Goal: Task Accomplishment & Management: Complete application form

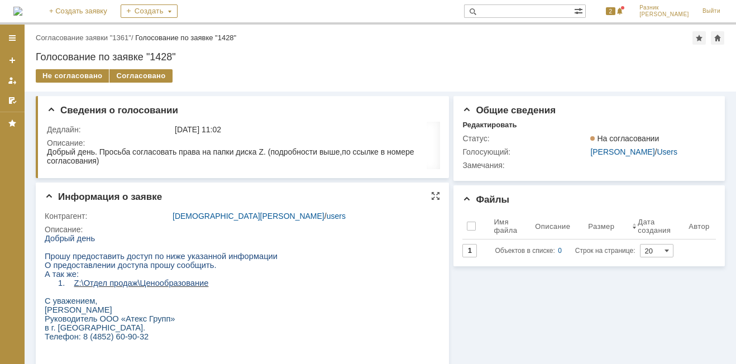
scroll to position [168, 0]
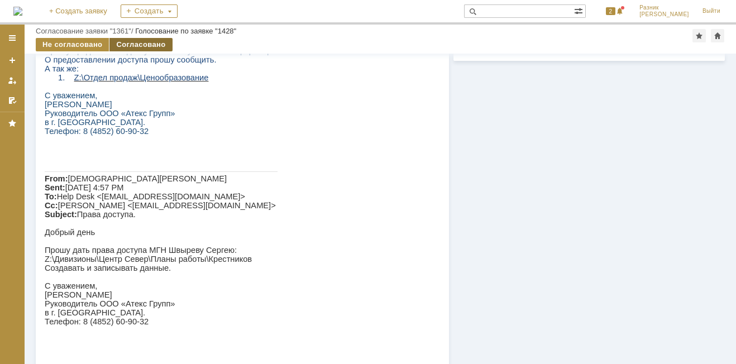
click at [137, 47] on div "Согласовано" at bounding box center [140, 44] width 63 height 13
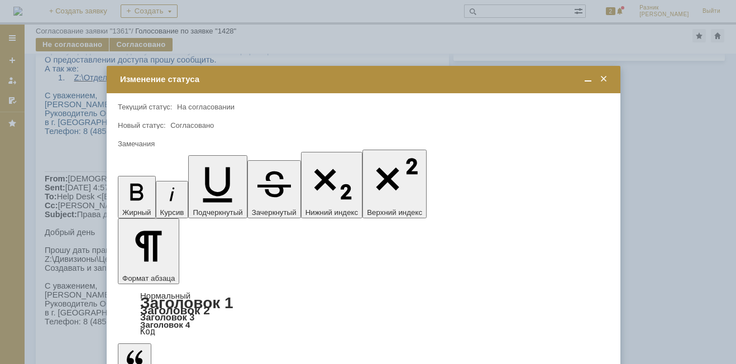
scroll to position [292, 3]
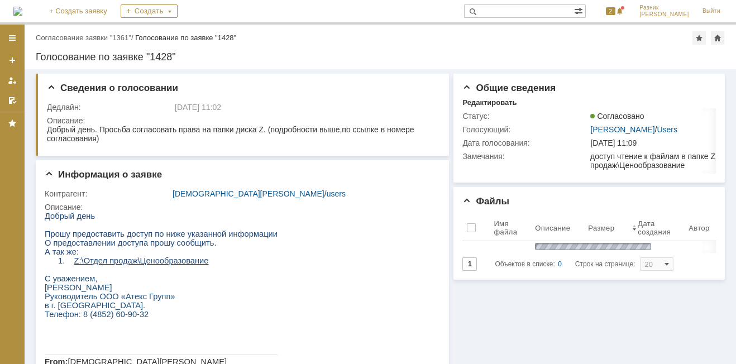
scroll to position [0, 0]
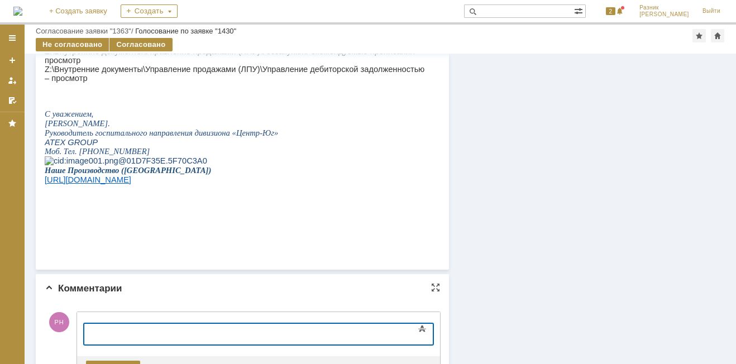
click at [98, 335] on div at bounding box center [175, 332] width 159 height 9
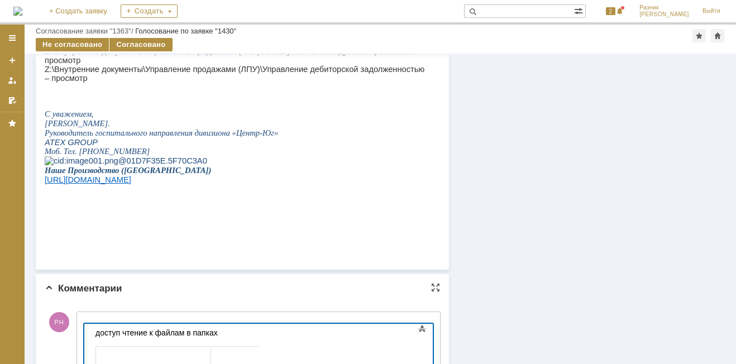
click at [231, 334] on div "доступ чтение к файлам в папках" at bounding box center [175, 332] width 159 height 9
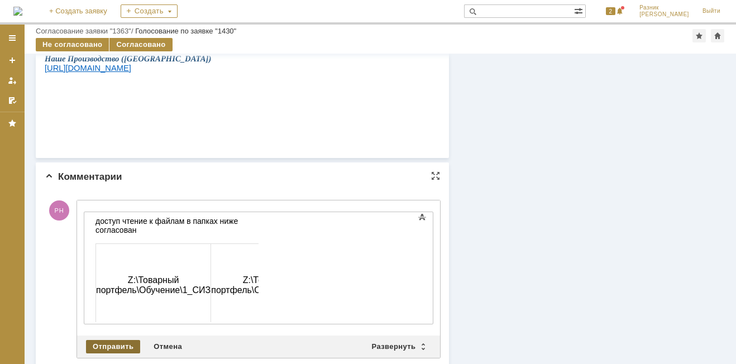
click at [125, 346] on div "Отправить" at bounding box center [113, 346] width 54 height 13
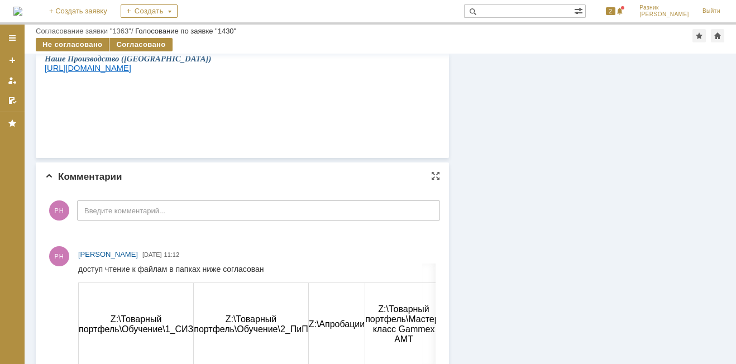
scroll to position [0, 0]
click at [142, 42] on div "Согласовано" at bounding box center [140, 44] width 63 height 13
